Goal: Information Seeking & Learning: Find contact information

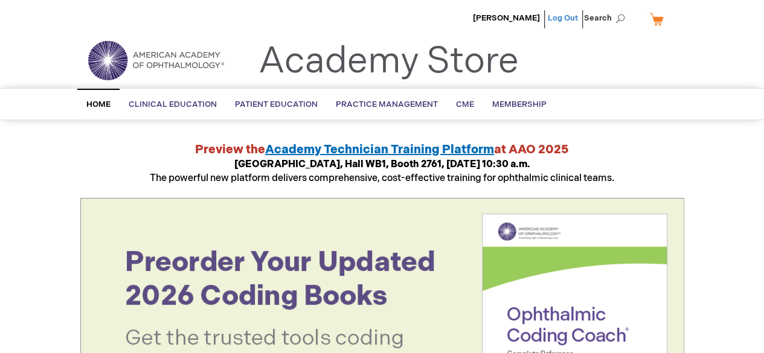
click at [568, 20] on link "Log Out" at bounding box center [563, 18] width 30 height 10
click at [498, 102] on span "Membership" at bounding box center [519, 105] width 54 height 10
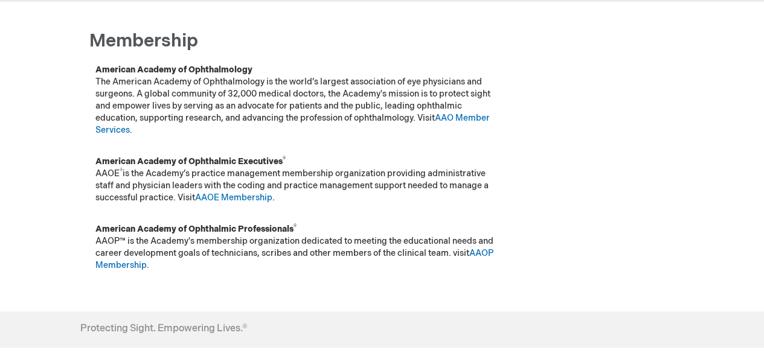
scroll to position [138, 0]
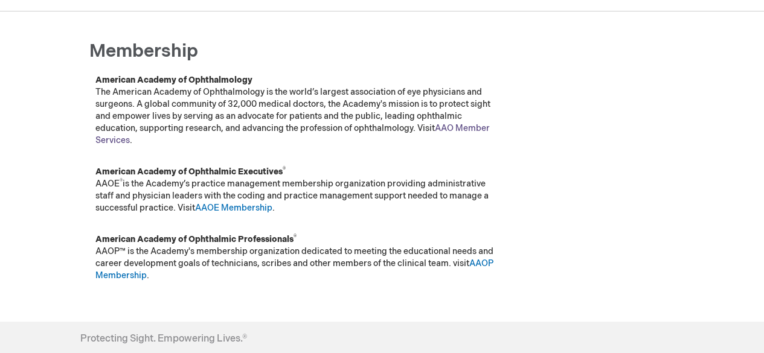
click at [479, 127] on link "AAO Member Services" at bounding box center [292, 134] width 394 height 22
